Goal: Information Seeking & Learning: Learn about a topic

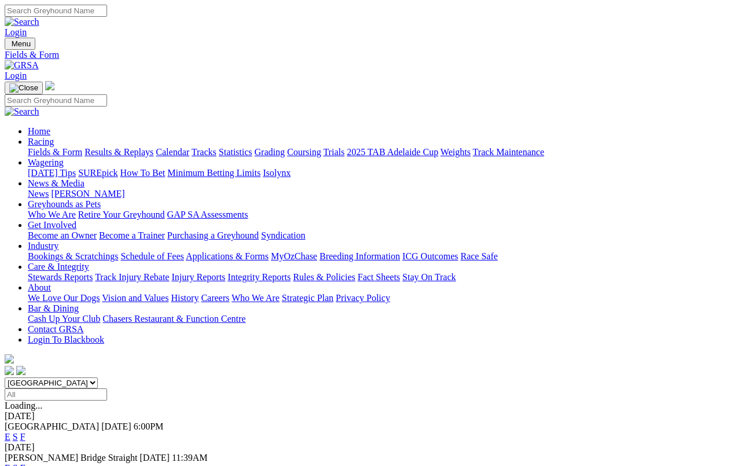
scroll to position [14, 0]
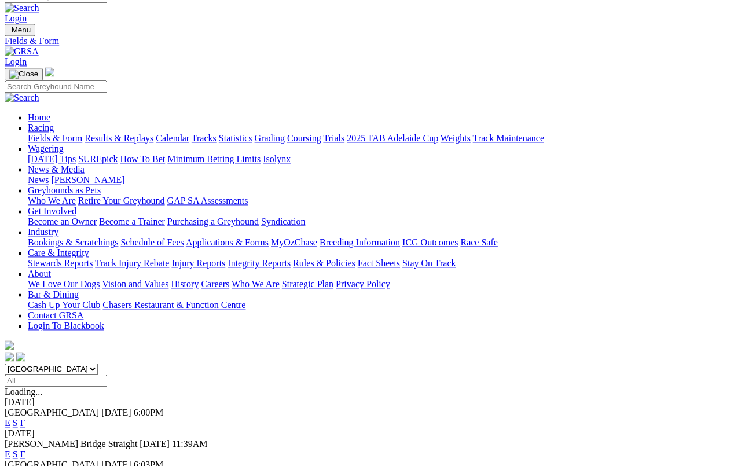
click at [98, 364] on select "South Australia New South Wales Northern Territory Queensland Tasmania Victoria…" at bounding box center [51, 369] width 93 height 11
select select "QLD"
click at [148, 133] on link "Results & Replays" at bounding box center [119, 138] width 69 height 10
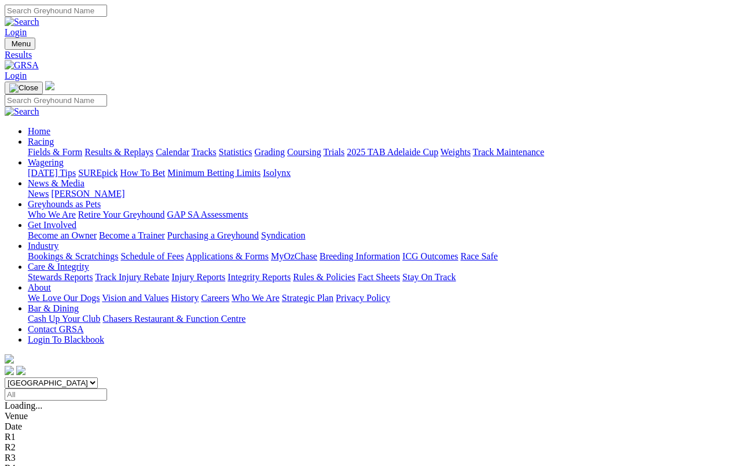
click at [98, 377] on select "South Australia New South Wales Northern Territory Queensland Tasmania Victoria…" at bounding box center [51, 382] width 93 height 11
select select "QLD"
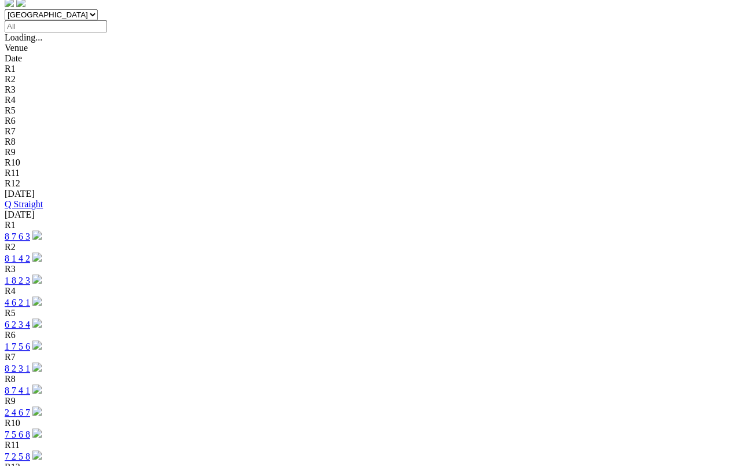
scroll to position [364, 0]
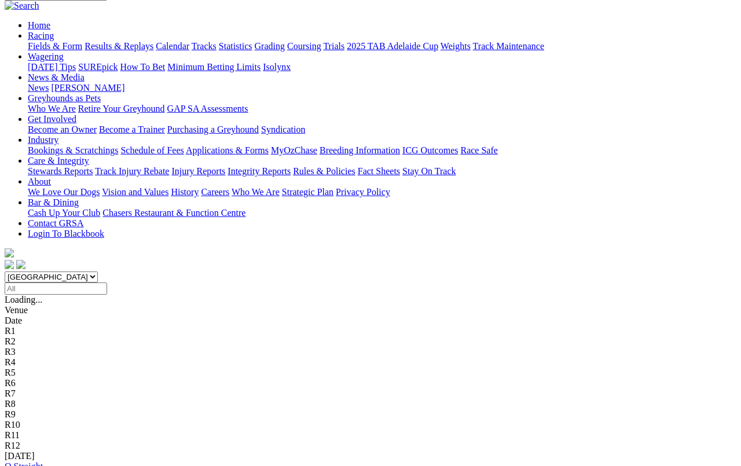
scroll to position [104, 0]
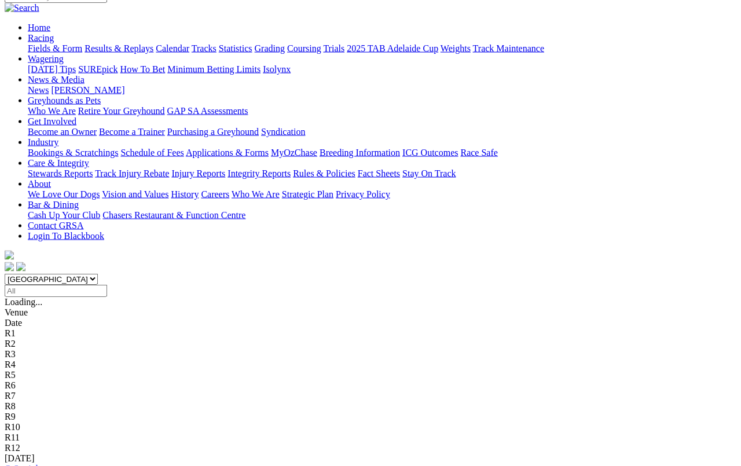
click at [43, 464] on link "Q Straight" at bounding box center [24, 469] width 38 height 10
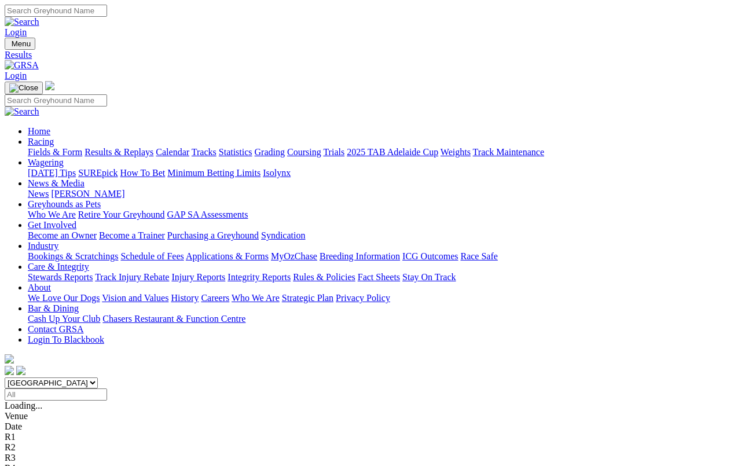
scroll to position [115, 0]
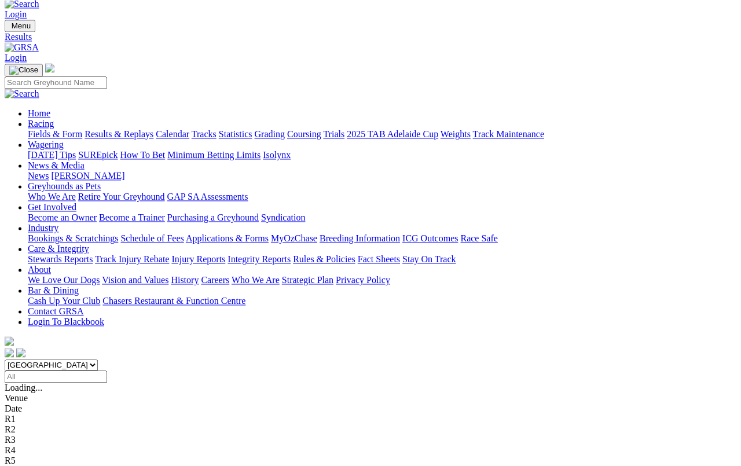
click at [107, 371] on input "Select date" at bounding box center [56, 377] width 102 height 12
type input "Thursday, 14 Aug 2025"
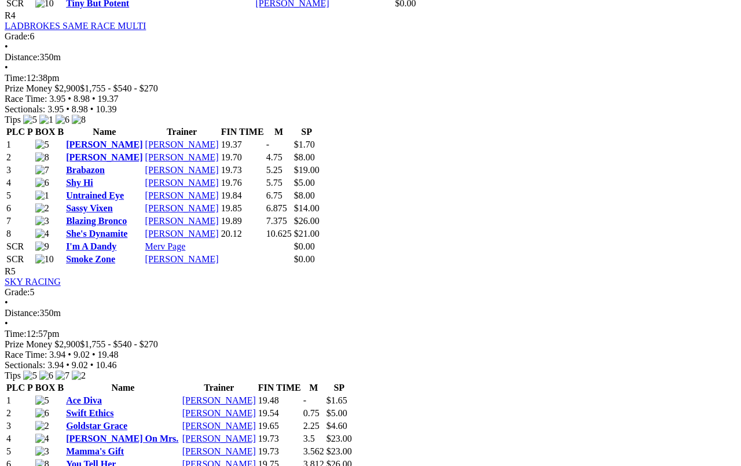
scroll to position [1300, 0]
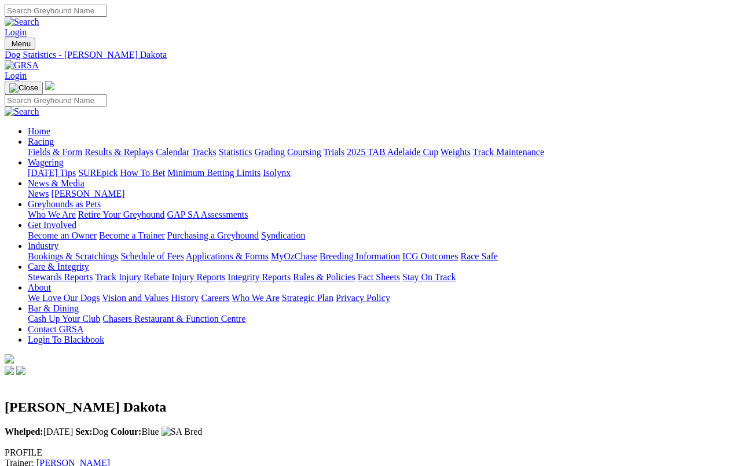
click at [252, 147] on link "Statistics" at bounding box center [236, 152] width 34 height 10
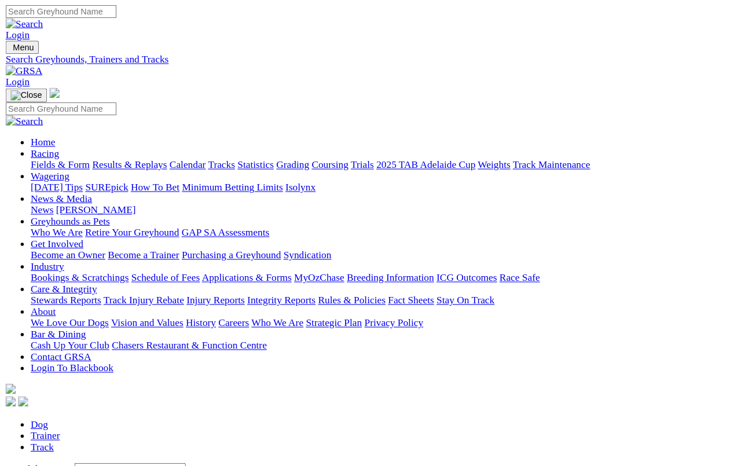
scroll to position [4, 0]
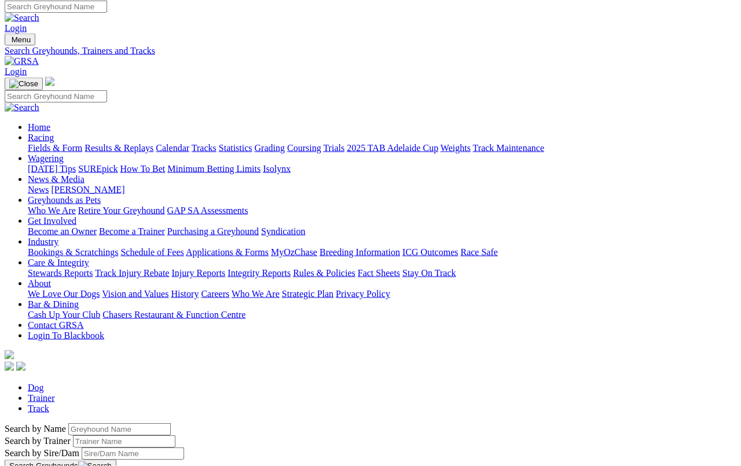
click at [68, 423] on input "Search by Greyhound name" at bounding box center [119, 429] width 102 height 12
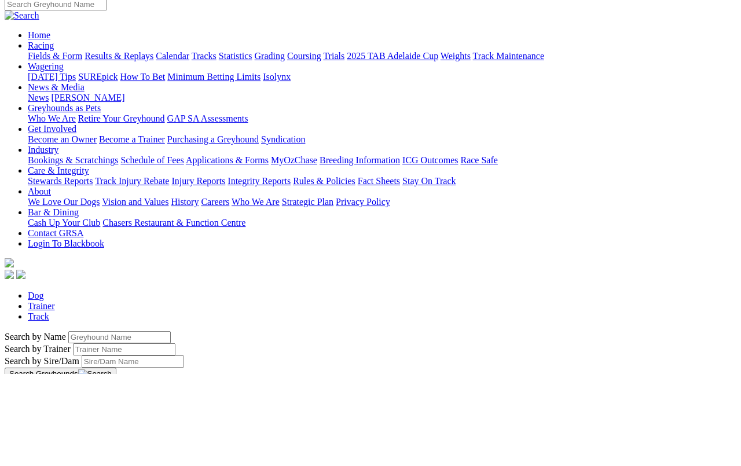
type input "F"
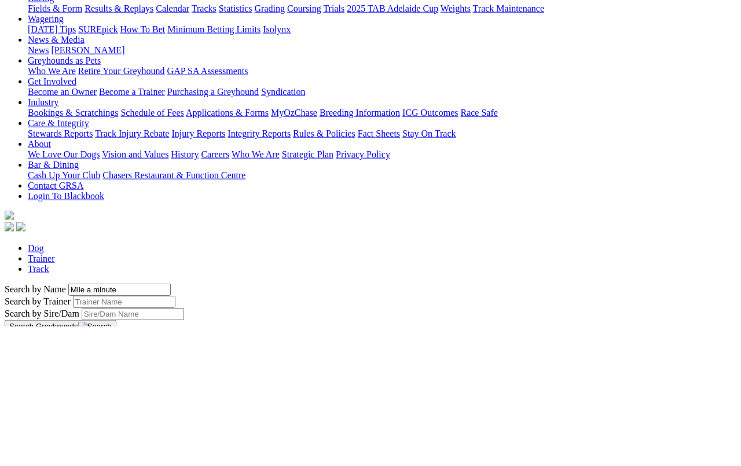
type input "Mile a minute"
click at [116, 430] on button "Search Greyhounds" at bounding box center [61, 466] width 112 height 13
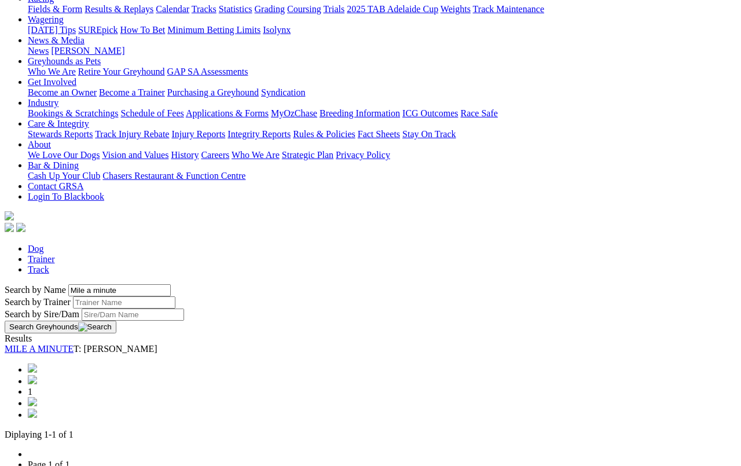
click at [74, 344] on link "MILE A MINUTE" at bounding box center [39, 349] width 69 height 10
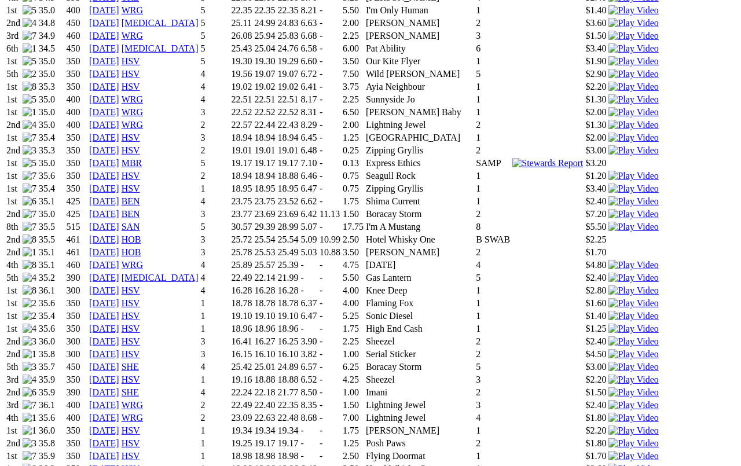
scroll to position [942, 0]
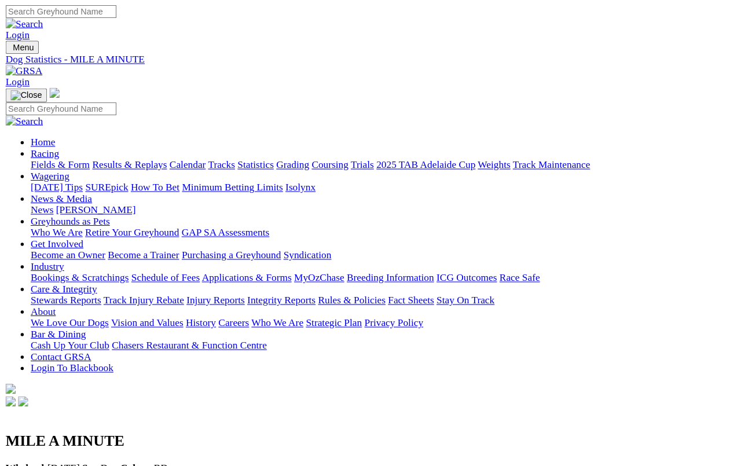
scroll to position [966, 0]
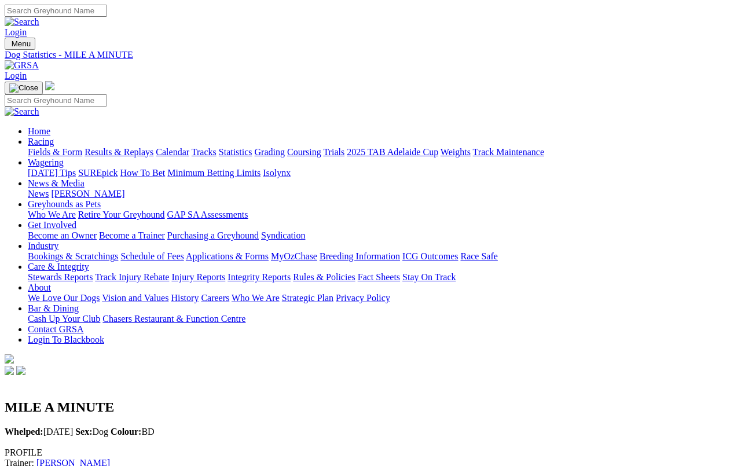
scroll to position [968, 0]
